Goal: Information Seeking & Learning: Learn about a topic

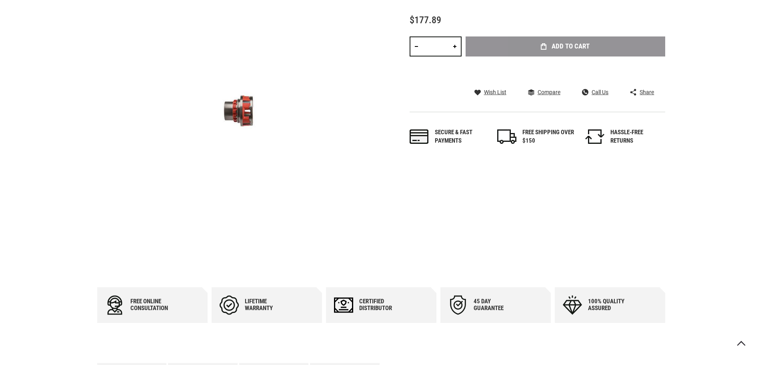
scroll to position [80, 0]
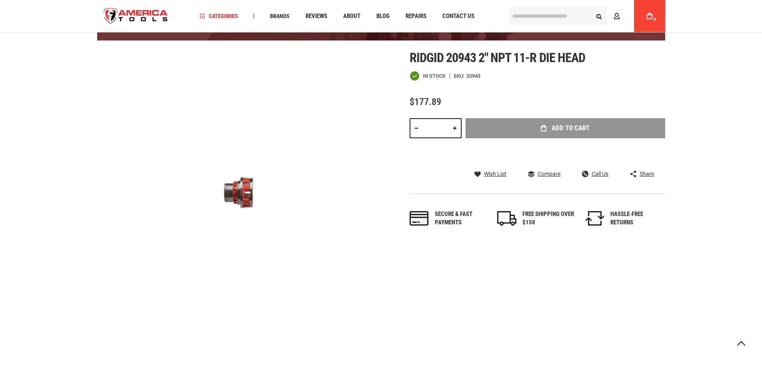
click at [248, 189] on img at bounding box center [239, 192] width 284 height 284
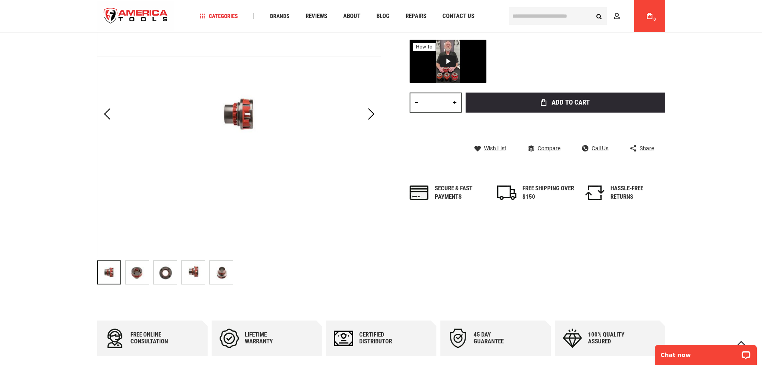
scroll to position [167, 0]
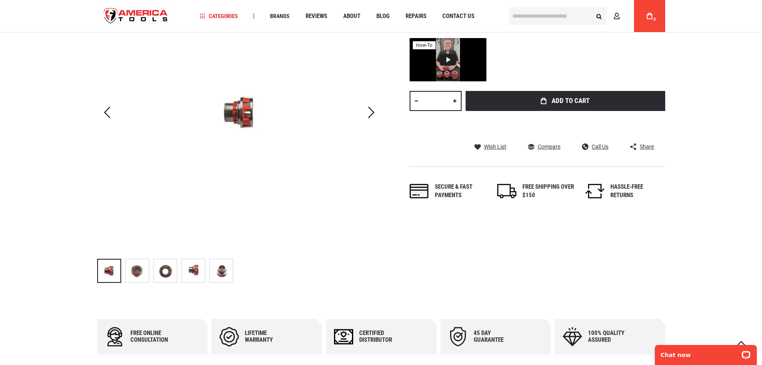
click at [165, 274] on img at bounding box center [165, 270] width 23 height 23
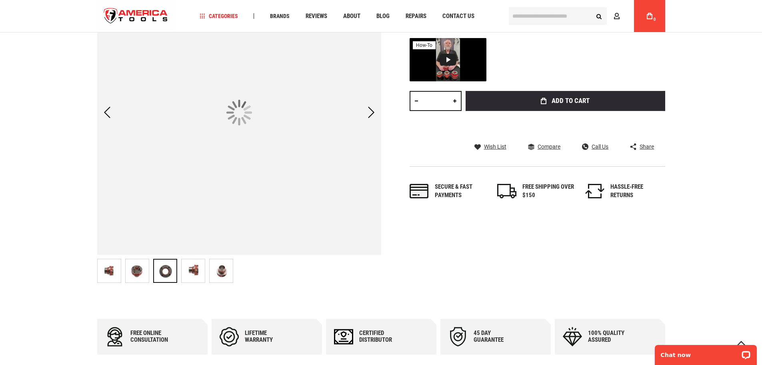
click at [220, 273] on img at bounding box center [221, 270] width 23 height 23
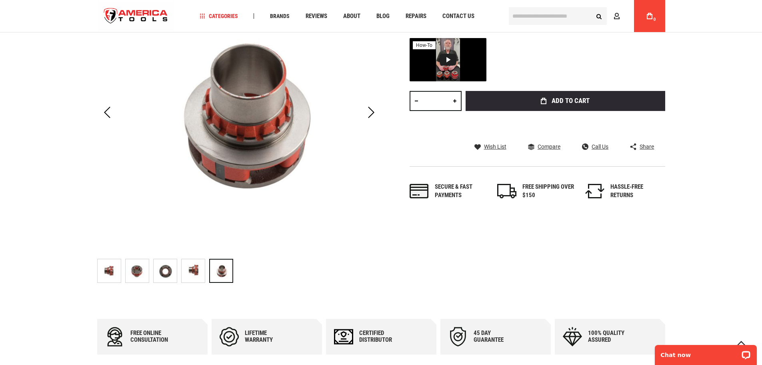
click at [109, 270] on img at bounding box center [109, 270] width 23 height 23
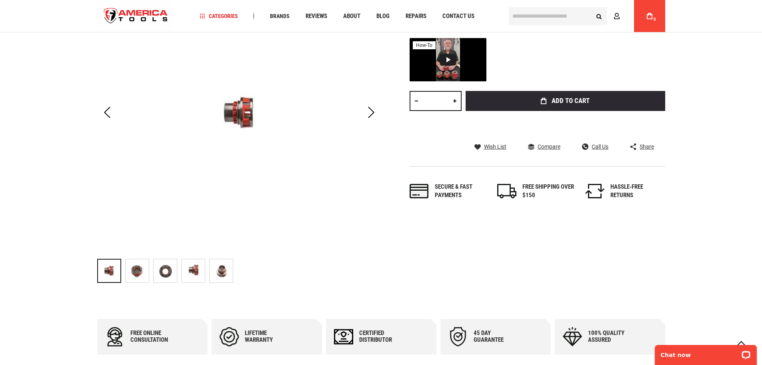
click at [140, 281] on img at bounding box center [137, 270] width 23 height 23
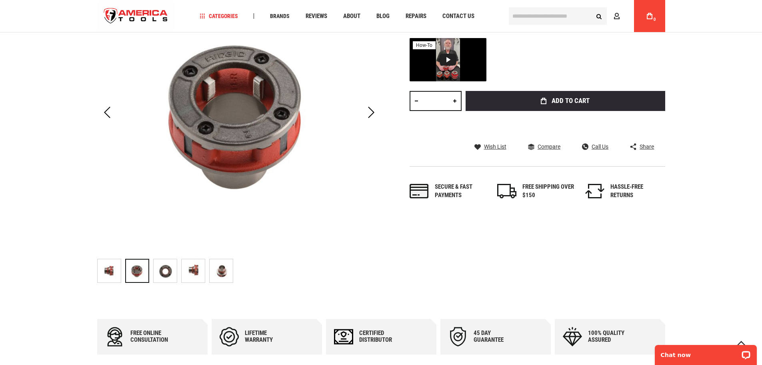
click at [162, 271] on img at bounding box center [165, 270] width 23 height 23
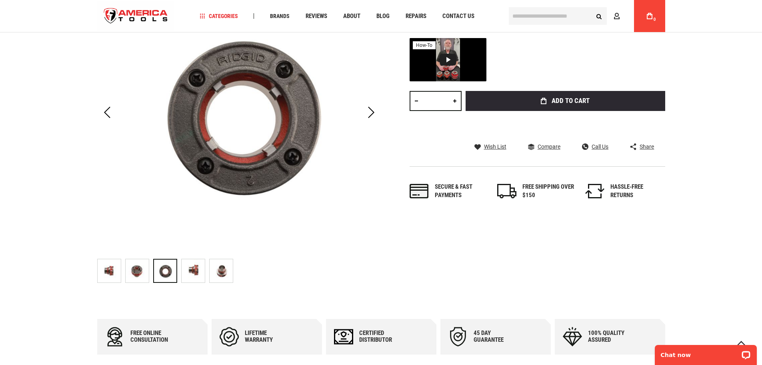
click at [187, 268] on img at bounding box center [193, 270] width 23 height 23
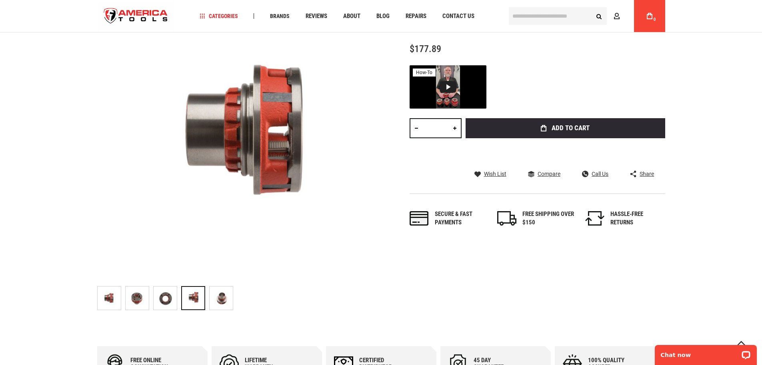
scroll to position [87, 0]
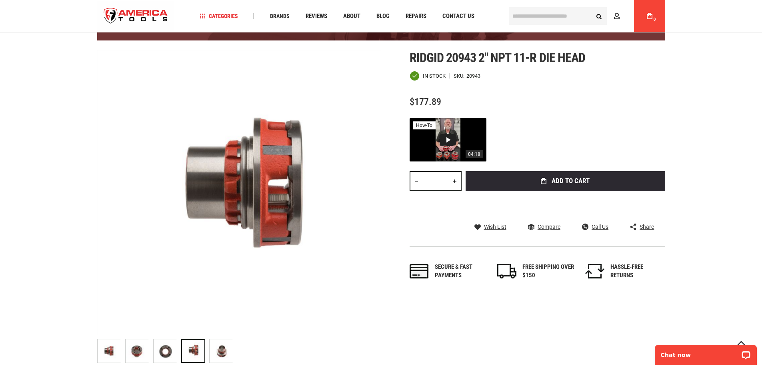
click at [448, 140] on div "Video 1: How to Set or Change dies in RIDGID manual ratcheting die heads" at bounding box center [448, 140] width 17 height 12
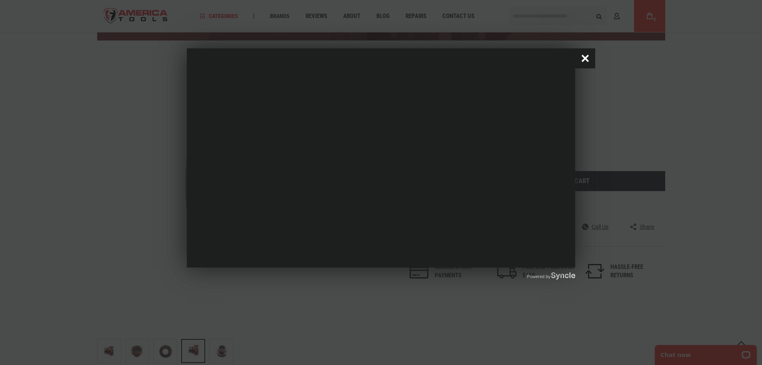
click at [591, 59] on button "Close popup window" at bounding box center [586, 58] width 20 height 20
